Goal: Task Accomplishment & Management: Complete application form

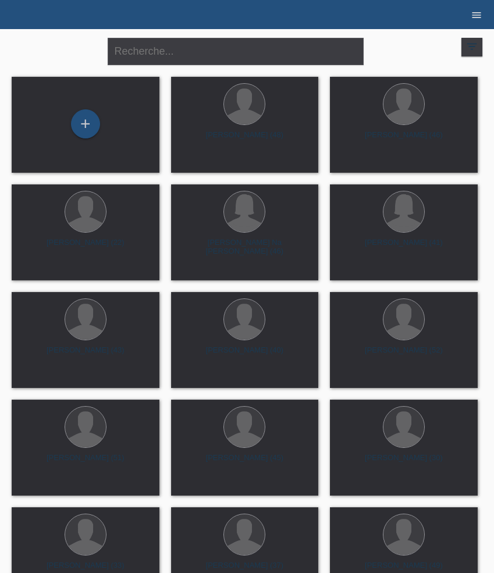
click at [479, 17] on icon "menu" at bounding box center [476, 15] width 12 height 12
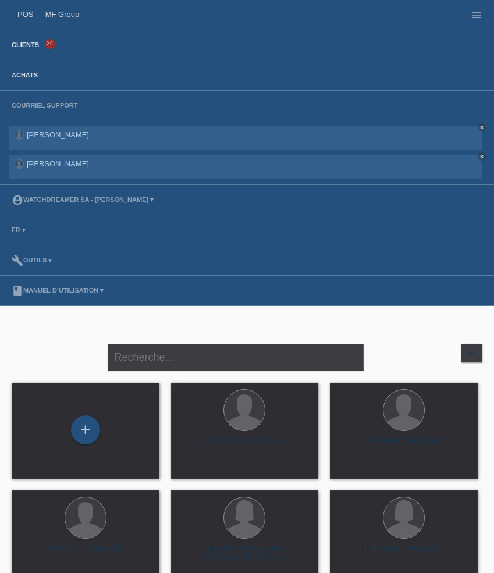
click at [33, 78] on link "Achats" at bounding box center [25, 75] width 38 height 7
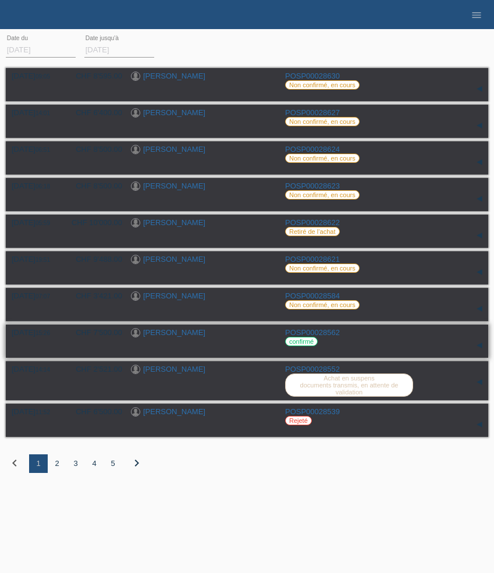
click at [180, 335] on link "[PERSON_NAME]" at bounding box center [174, 332] width 62 height 9
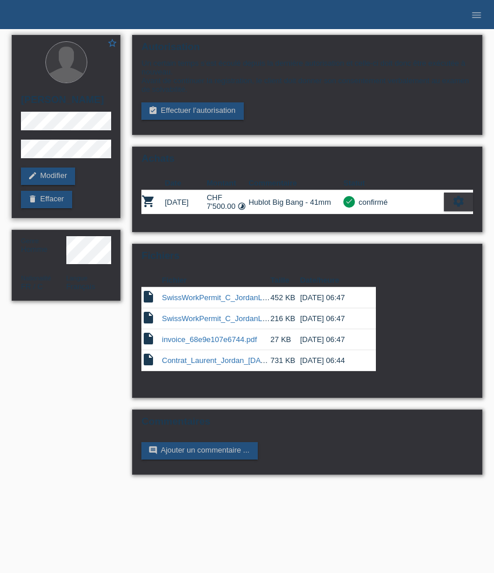
click at [76, 99] on h2 "[PERSON_NAME]" at bounding box center [66, 102] width 90 height 17
copy h2 "[PERSON_NAME]"
click at [480, 17] on icon "menu" at bounding box center [476, 15] width 12 height 12
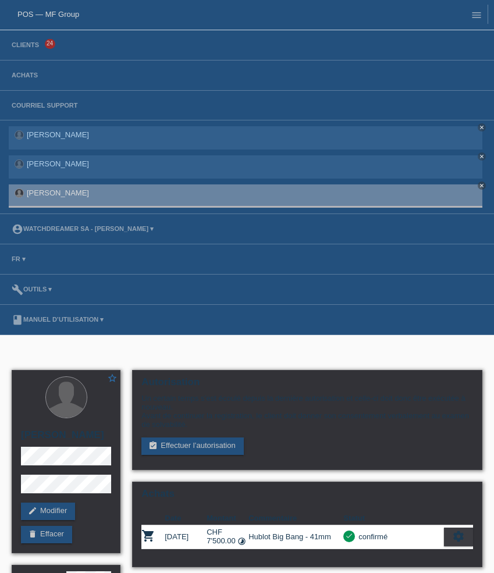
click at [20, 50] on li "Clients 24" at bounding box center [247, 45] width 494 height 30
click at [20, 45] on link "Clients" at bounding box center [25, 44] width 39 height 7
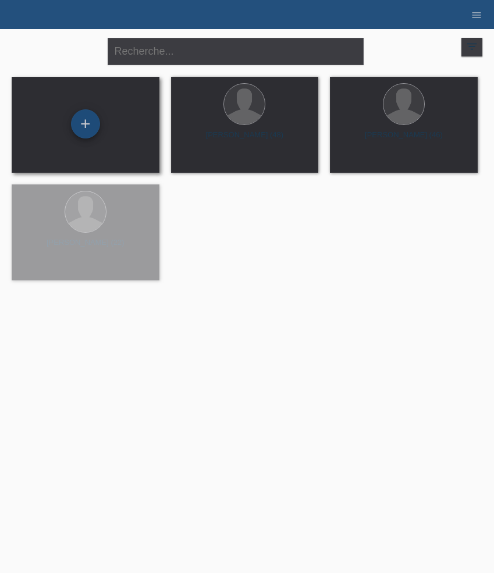
click at [83, 127] on div "+" at bounding box center [85, 123] width 29 height 29
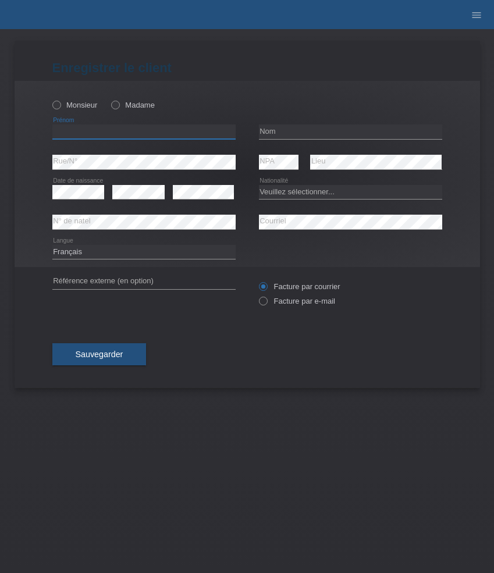
click at [88, 135] on input "text" at bounding box center [143, 131] width 183 height 15
paste input "Luan"
type input "Luan"
click at [75, 103] on label "Monsieur" at bounding box center [74, 105] width 45 height 9
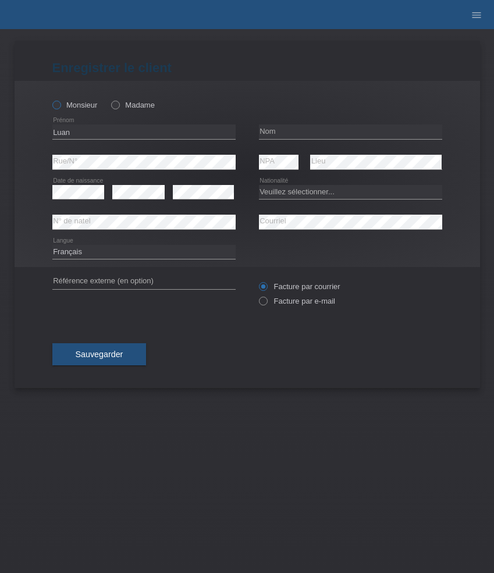
click at [60, 103] on input "Monsieur" at bounding box center [56, 105] width 8 height 8
radio input "true"
click at [284, 128] on input "text" at bounding box center [350, 131] width 183 height 15
paste input "Isufi"
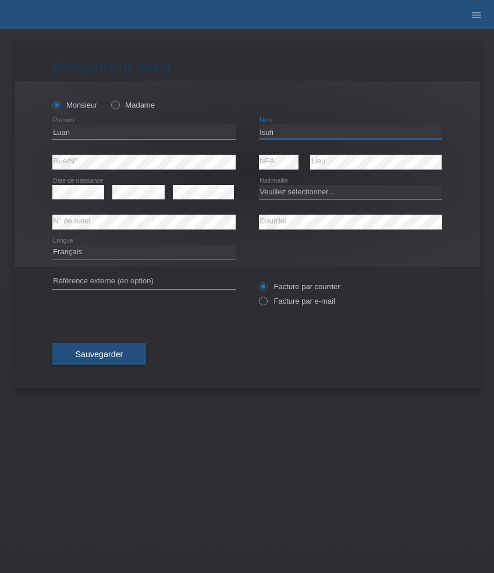
type input "Isufi"
click at [312, 192] on select "Veuillez sélectionner... Suisse Allemagne Autriche Liechtenstein ------------ A…" at bounding box center [350, 192] width 183 height 14
select select "XK"
click at [259, 185] on select "Veuillez sélectionner... Suisse Allemagne Autriche Liechtenstein ------------ A…" at bounding box center [350, 192] width 183 height 14
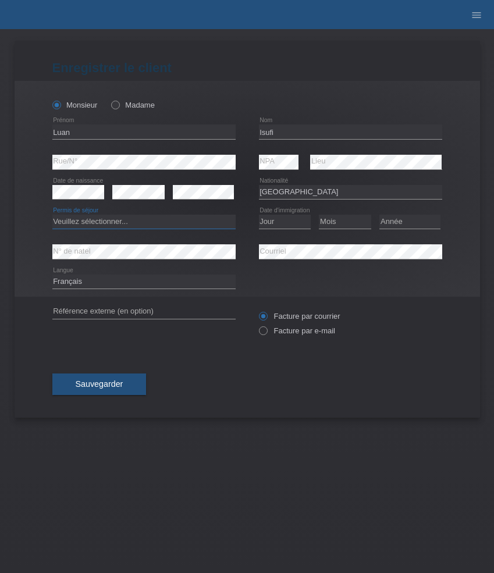
click at [149, 223] on select "Veuillez sélectionner... C B B - Statut de réfugié Autre" at bounding box center [143, 222] width 183 height 14
select select "C"
click at [52, 215] on select "Veuillez sélectionner... C B B - Statut de réfugié Autre" at bounding box center [143, 222] width 183 height 14
click at [284, 224] on select "Jour 01 02 03 04 05 06 07 08 09 10 11" at bounding box center [285, 222] width 52 height 14
select select "07"
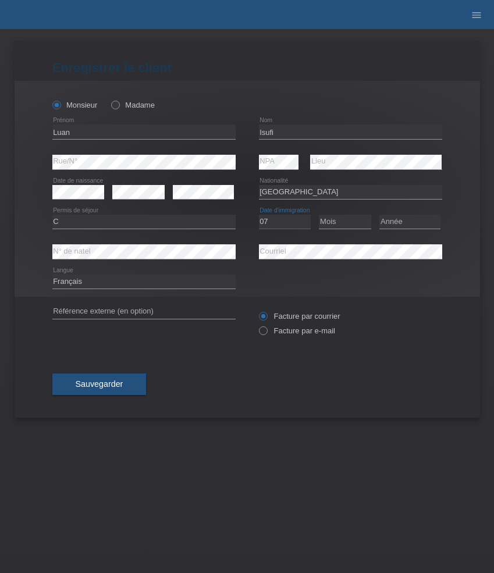
click at [259, 215] on select "Jour 01 02 03 04 05 06 07 08 09 10 11" at bounding box center [285, 222] width 52 height 14
click at [335, 227] on select "Mois 01 02 03 04 05 06 07 08 09 10 11" at bounding box center [345, 222] width 52 height 14
select select "05"
click at [319, 215] on select "Mois 01 02 03 04 05 06 07 08 09 10 11" at bounding box center [345, 222] width 52 height 14
click at [410, 220] on select "Année 2025 2024 2023 2022 2021 2020 2019 2018 2017 2016 2015 2014 2013 2012 201…" at bounding box center [409, 222] width 61 height 14
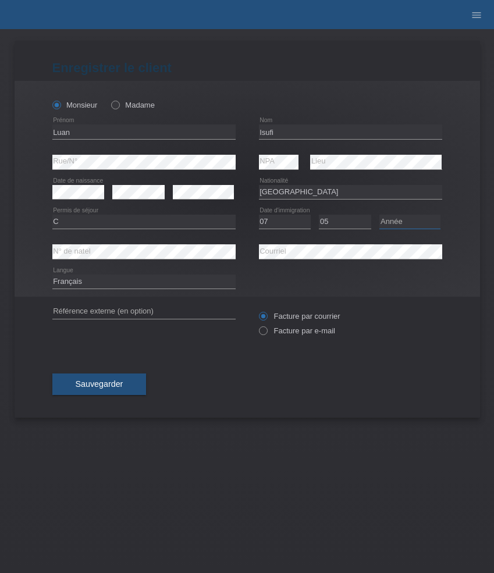
select select "1991"
click at [379, 215] on select "Année 2025 2024 2023 2022 2021 2020 2019 2018 2017 2016 2015 2014 2013 2012 201…" at bounding box center [409, 222] width 61 height 14
click at [185, 278] on select "Deutsch Français Italiano English" at bounding box center [143, 281] width 183 height 14
select select "de"
click at [52, 275] on select "Deutsch Français Italiano English" at bounding box center [143, 281] width 183 height 14
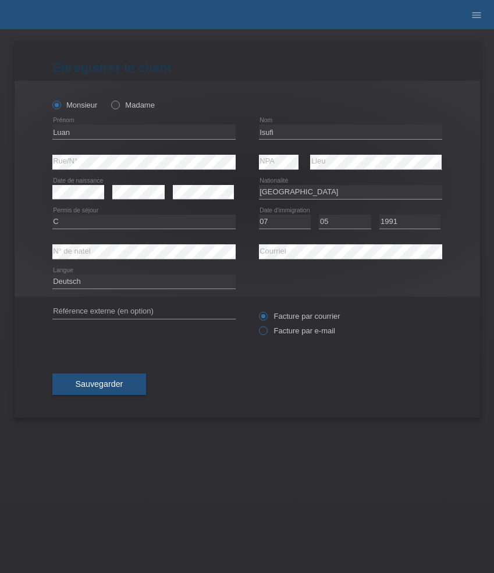
click at [283, 333] on label "Facture par e-mail" at bounding box center [297, 330] width 76 height 9
click at [266, 333] on input "Facture par e-mail" at bounding box center [263, 333] width 8 height 15
radio input "true"
click at [124, 384] on button "Sauvegarder" at bounding box center [99, 384] width 94 height 22
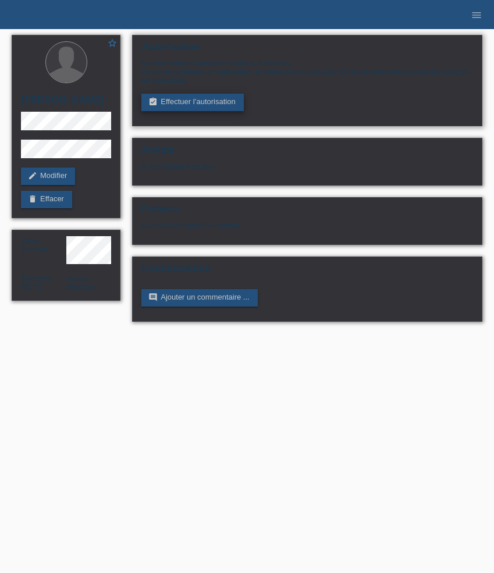
click at [180, 103] on link "assignment_turned_in Effectuer l’autorisation" at bounding box center [192, 102] width 102 height 17
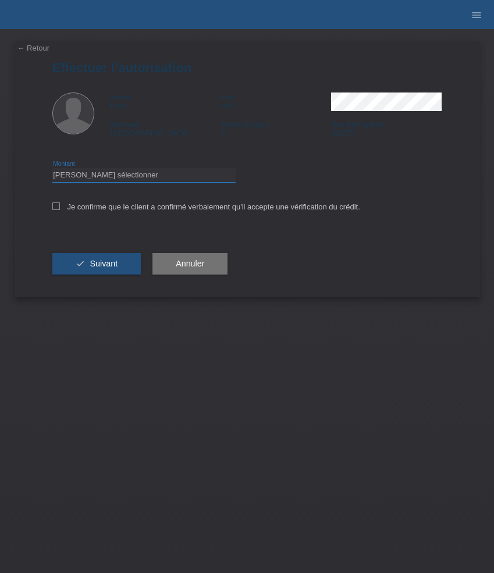
click at [148, 173] on select "Veuillez sélectionner CHF 1.00 - CHF 499.00 CHF 500.00 - CHF 1'999.00 CHF 2'000…" at bounding box center [143, 175] width 183 height 14
select select "3"
click at [52, 170] on select "Veuillez sélectionner CHF 1.00 - CHF 499.00 CHF 500.00 - CHF 1'999.00 CHF 2'000…" at bounding box center [143, 175] width 183 height 14
click at [145, 211] on label "Je confirme que le client a confirmé verbalement qu'il accepte une vérification…" at bounding box center [206, 206] width 308 height 9
click at [60, 210] on input "Je confirme que le client a confirmé verbalement qu'il accepte une vérification…" at bounding box center [56, 206] width 8 height 8
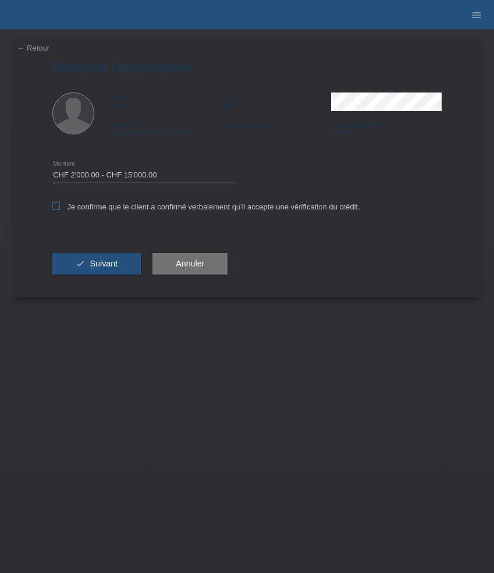
checkbox input "true"
click at [120, 251] on div "check Suivant" at bounding box center [96, 263] width 89 height 67
click at [115, 265] on span "Suivant" at bounding box center [104, 263] width 28 height 9
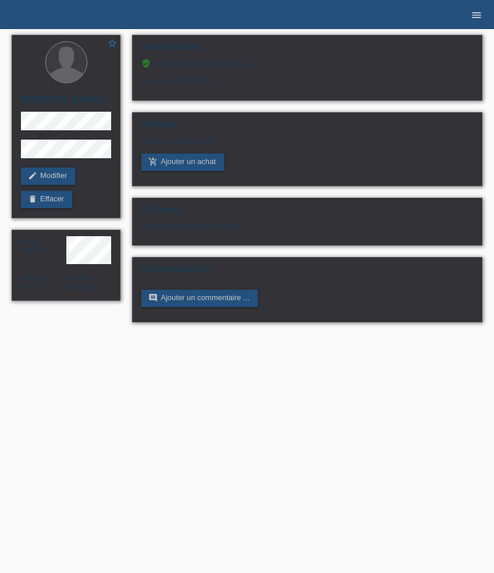
click at [478, 16] on icon "menu" at bounding box center [476, 15] width 12 height 12
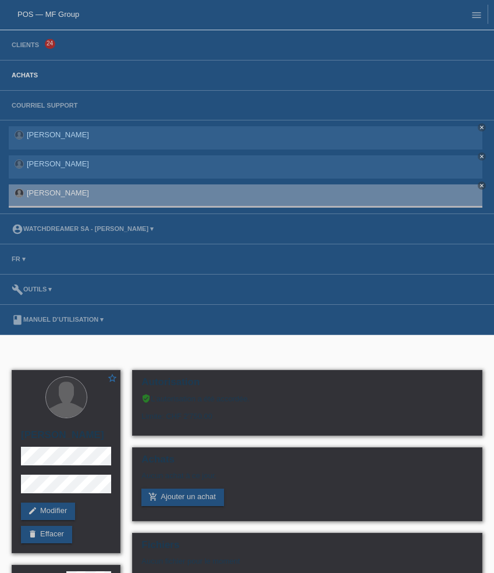
click at [33, 76] on link "Achats" at bounding box center [25, 75] width 38 height 7
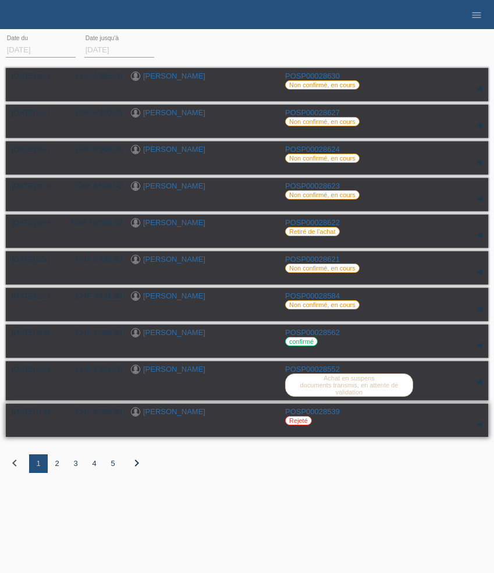
click at [188, 416] on link "[PERSON_NAME] [PERSON_NAME]" at bounding box center [174, 411] width 62 height 9
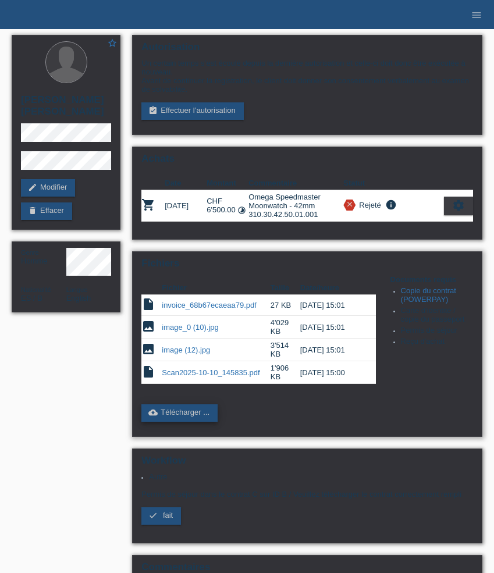
click at [185, 419] on link "cloud_upload Télécharger ..." at bounding box center [179, 412] width 76 height 17
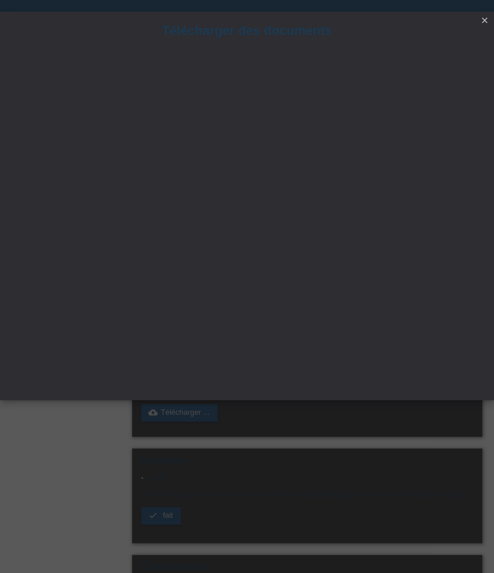
click at [485, 20] on icon "close" at bounding box center [484, 20] width 9 height 9
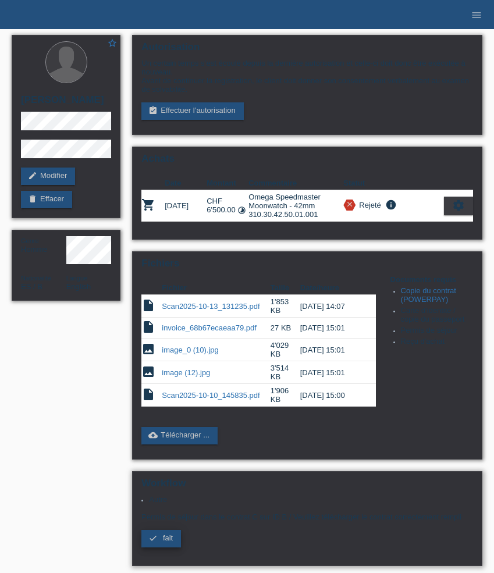
click at [158, 542] on icon "check" at bounding box center [152, 537] width 9 height 9
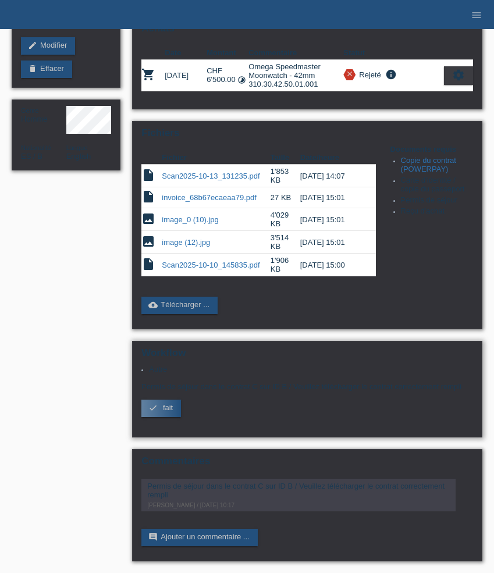
scroll to position [147, 0]
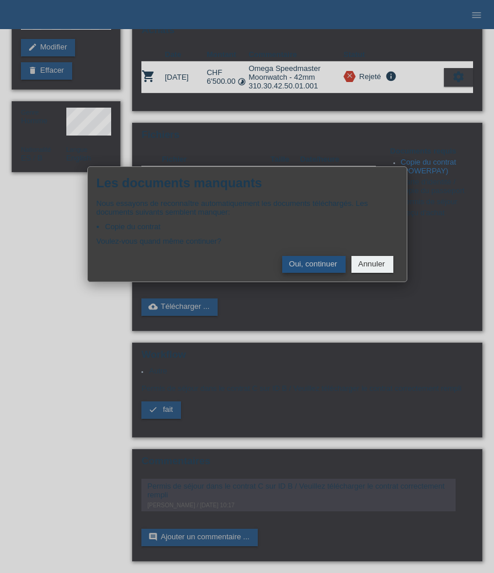
click at [321, 269] on button "Oui, continuer" at bounding box center [313, 264] width 63 height 17
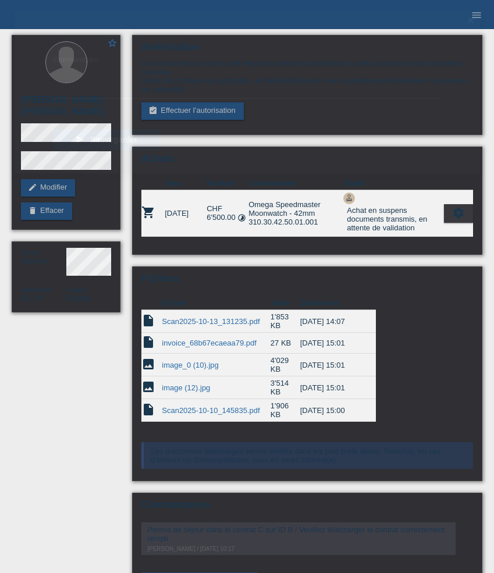
scroll to position [59, 0]
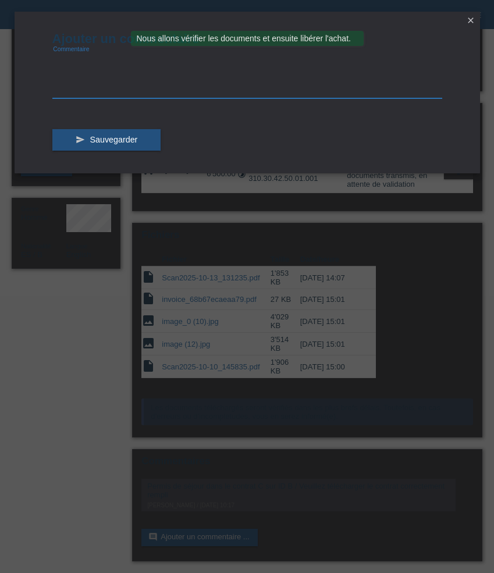
click at [97, 92] on textarea at bounding box center [247, 75] width 390 height 45
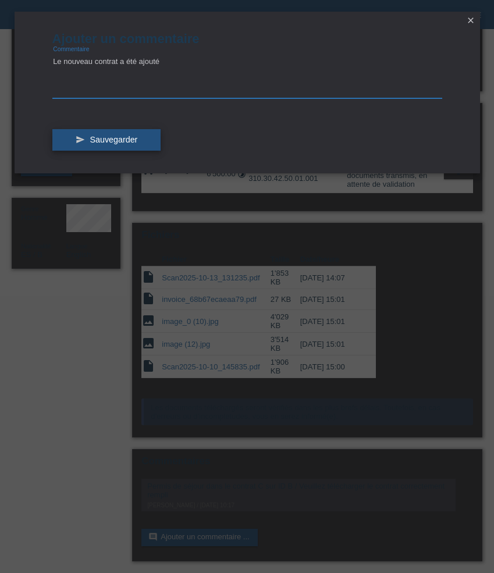
type textarea "Le nouveau contrat a été ajouté"
click at [98, 134] on button "send Sauvegarder" at bounding box center [106, 140] width 109 height 22
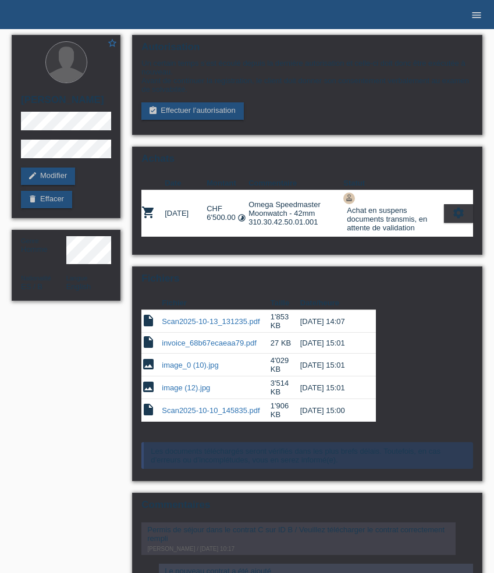
click at [475, 14] on icon "menu" at bounding box center [476, 15] width 12 height 12
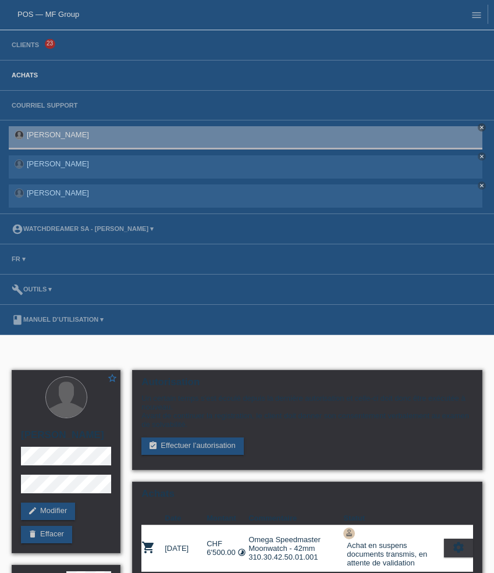
click at [28, 76] on link "Achats" at bounding box center [25, 75] width 38 height 7
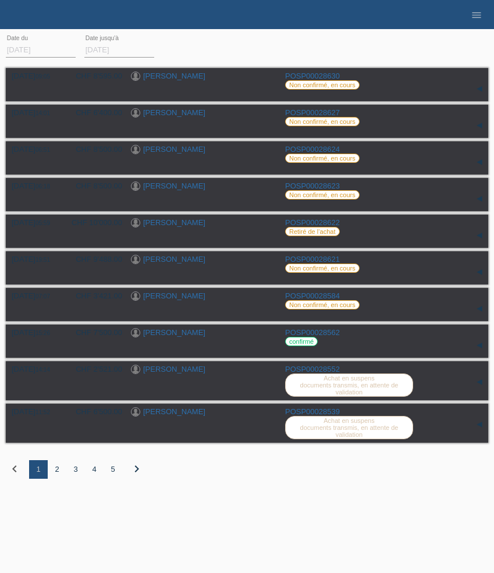
click at [58, 479] on div "2" at bounding box center [57, 469] width 19 height 19
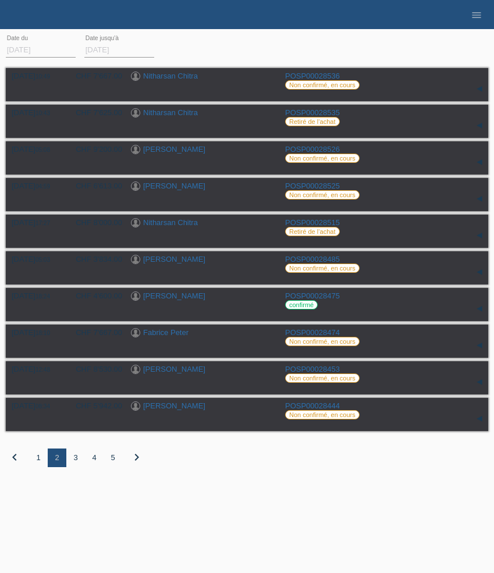
click at [76, 463] on div "3" at bounding box center [75, 457] width 19 height 19
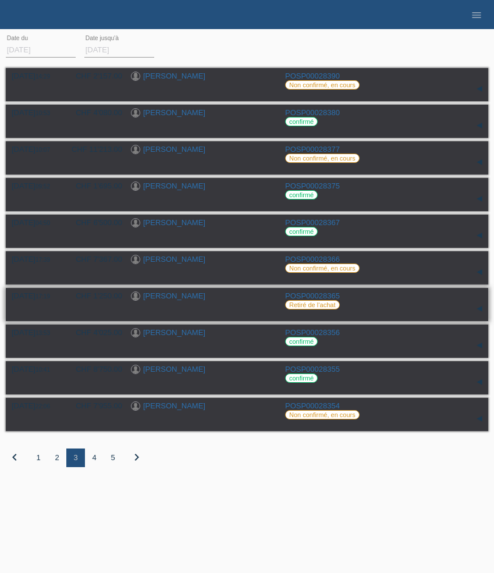
click at [173, 299] on link "[PERSON_NAME]" at bounding box center [174, 295] width 62 height 9
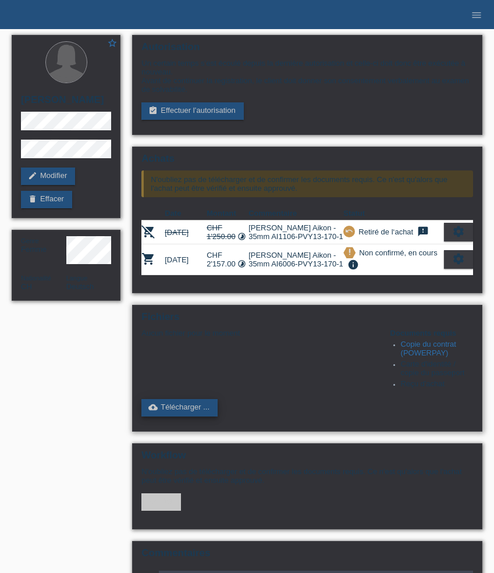
click at [187, 416] on link "cloud_upload Télécharger ..." at bounding box center [179, 407] width 76 height 17
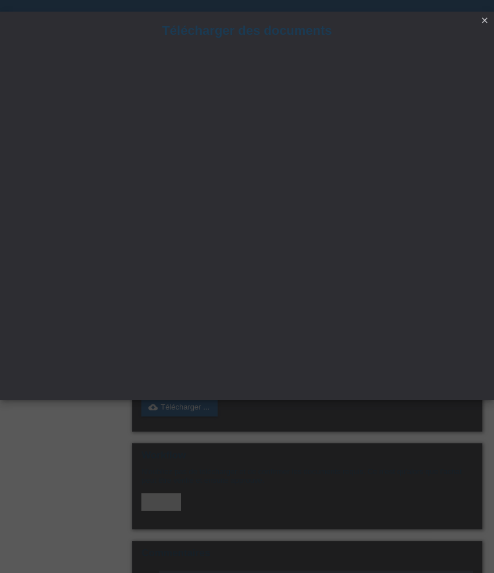
click at [488, 19] on icon "close" at bounding box center [484, 20] width 9 height 9
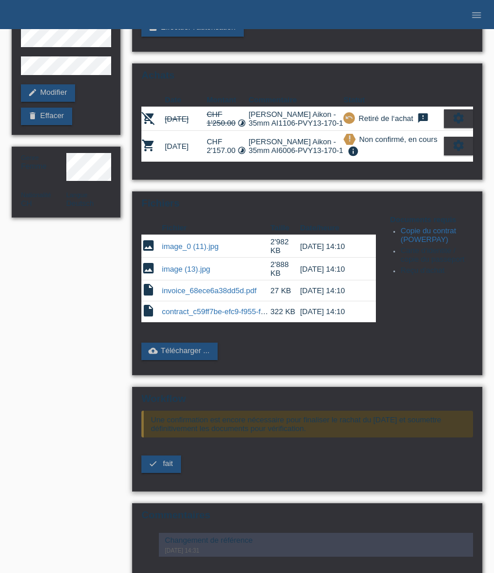
scroll to position [90, 0]
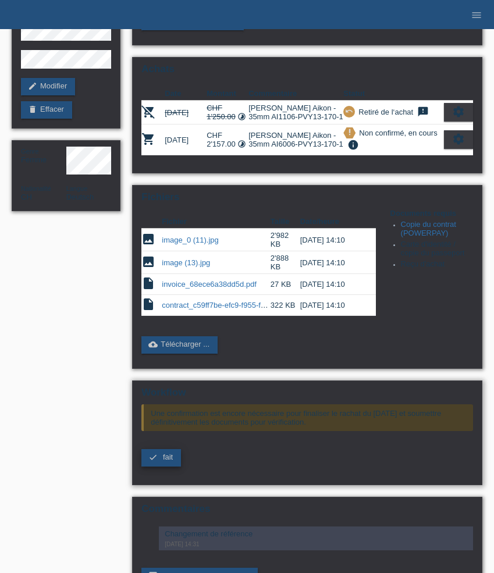
click at [169, 461] on span "fait" at bounding box center [168, 456] width 10 height 9
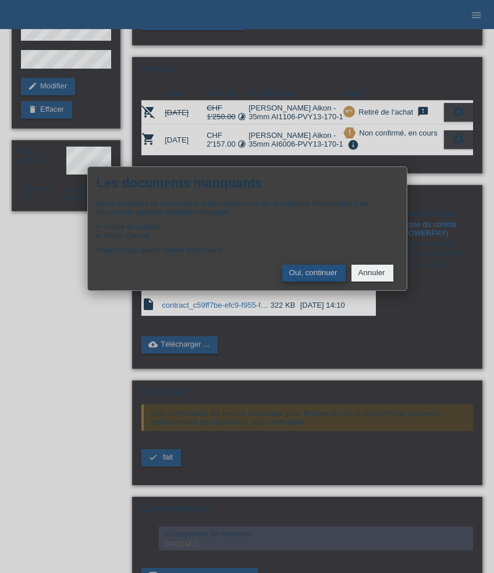
click at [317, 277] on button "Oui, continuer" at bounding box center [313, 273] width 63 height 17
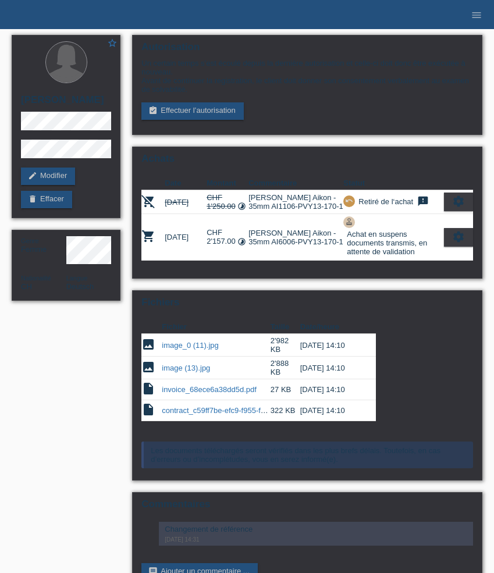
scroll to position [57, 0]
